Goal: Communication & Community: Answer question/provide support

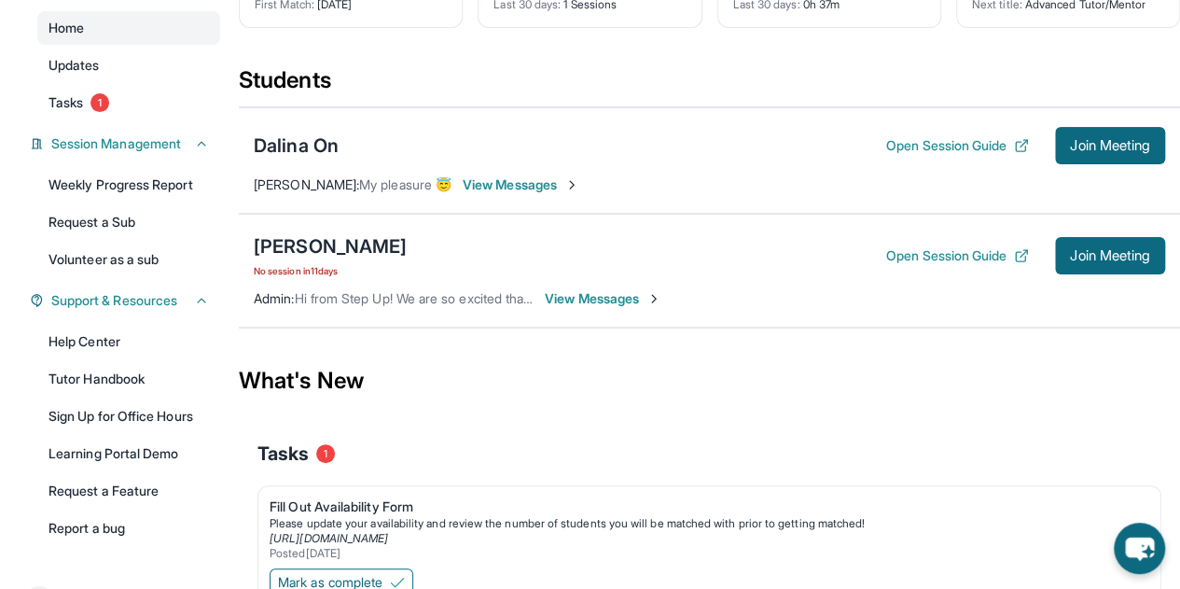
scroll to position [185, 0]
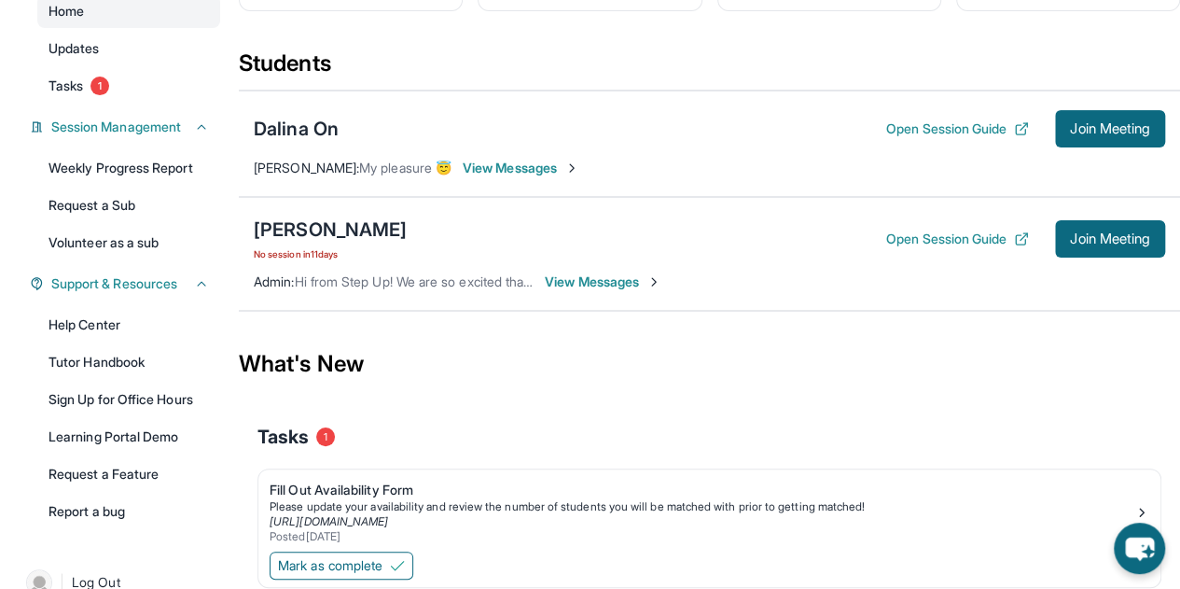
click at [513, 177] on span "View Messages" at bounding box center [521, 168] width 117 height 19
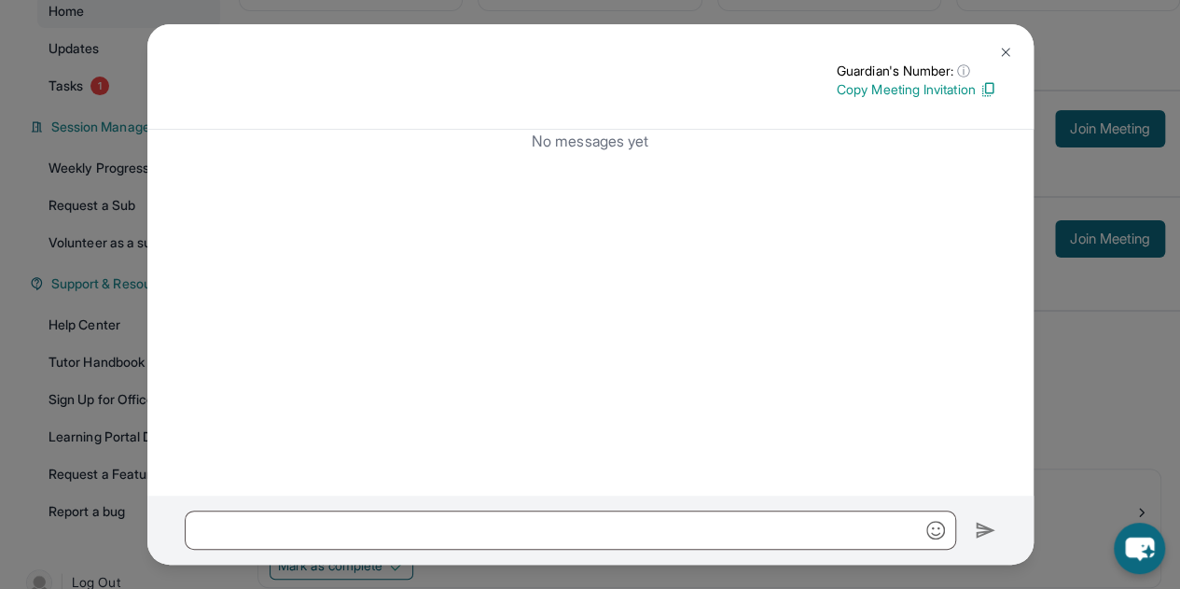
click at [1004, 61] on button at bounding box center [1005, 52] width 37 height 37
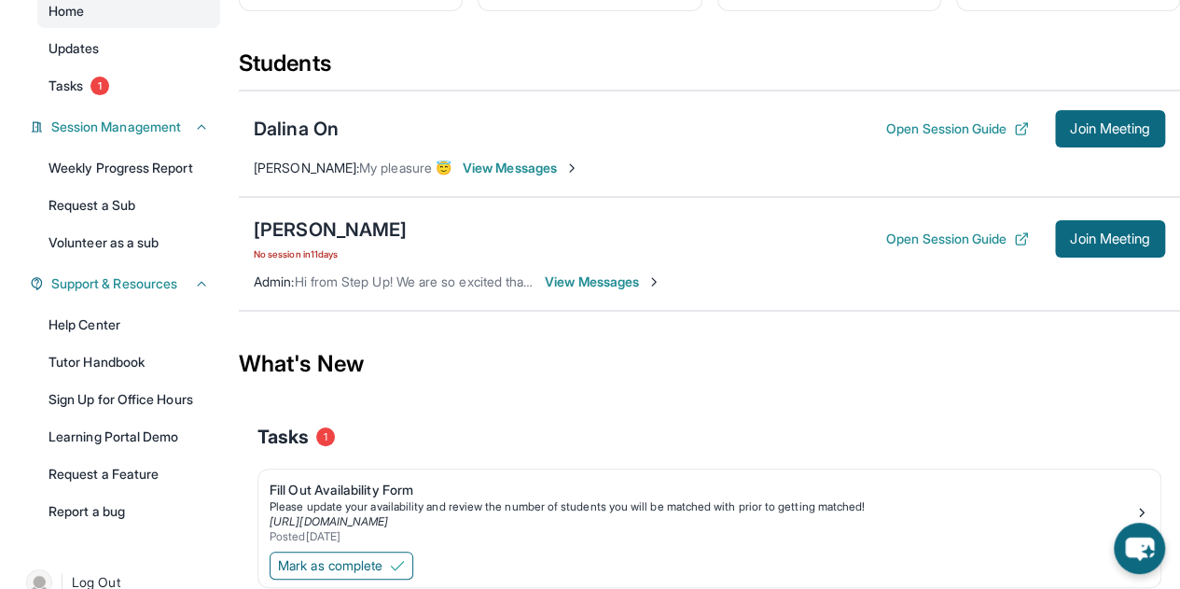
scroll to position [0, 0]
